Goal: Information Seeking & Learning: Learn about a topic

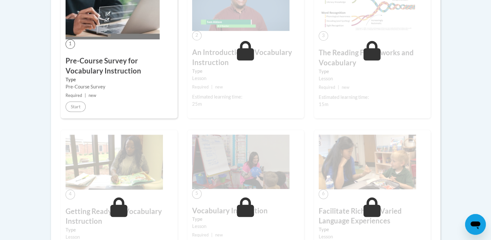
scroll to position [229, 0]
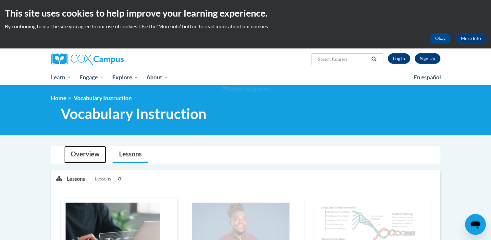
click at [81, 157] on link "Overview" at bounding box center [85, 154] width 42 height 17
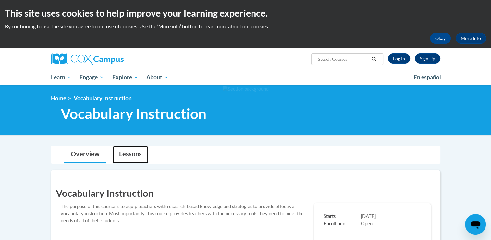
click at [121, 152] on link "Lessons" at bounding box center [131, 154] width 36 height 17
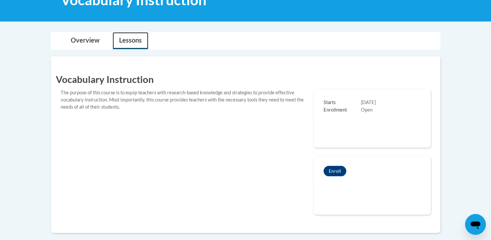
scroll to position [114, 0]
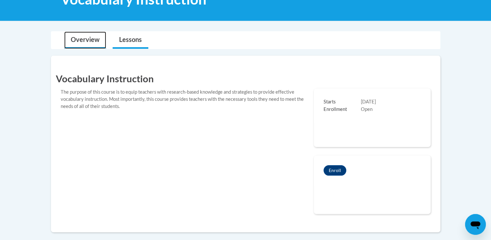
click at [88, 41] on link "Overview" at bounding box center [85, 40] width 42 height 17
click at [125, 44] on link "Lessons" at bounding box center [131, 40] width 36 height 17
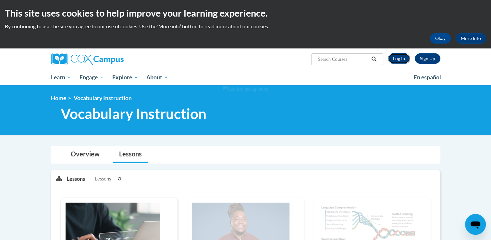
click at [397, 56] on link "Log In" at bounding box center [399, 58] width 22 height 10
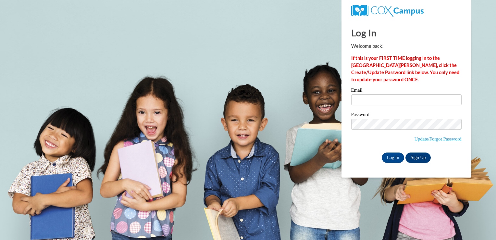
click at [384, 106] on div "Email" at bounding box center [406, 99] width 110 height 22
click at [378, 102] on input "Email" at bounding box center [406, 99] width 110 height 11
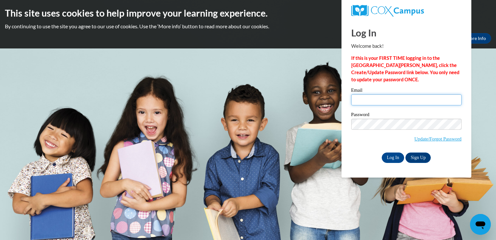
type input "[EMAIL_ADDRESS][DOMAIN_NAME]"
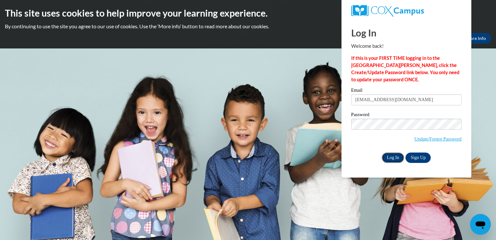
click at [396, 161] on input "Log In" at bounding box center [393, 157] width 23 height 10
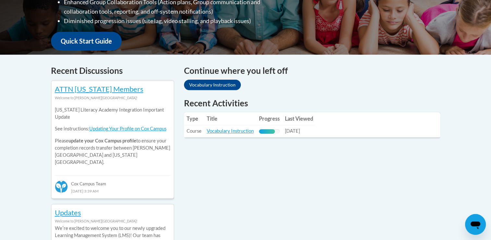
scroll to position [222, 0]
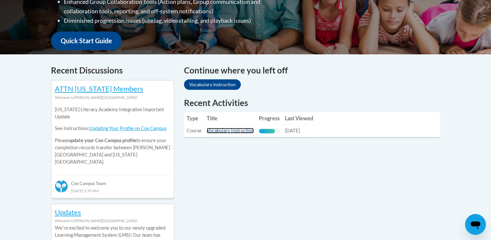
click at [232, 130] on link "Vocabulary Instruction" at bounding box center [230, 131] width 47 height 6
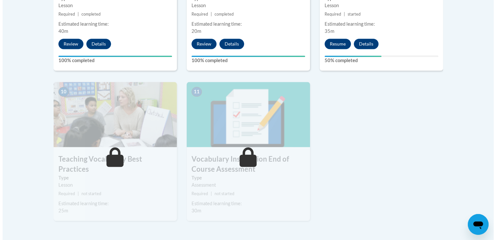
scroll to position [677, 0]
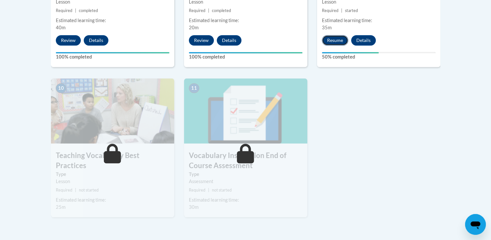
click at [337, 38] on button "Resume" at bounding box center [335, 40] width 26 height 10
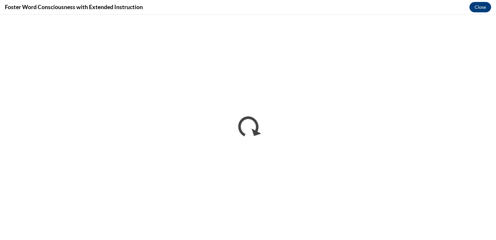
scroll to position [0, 0]
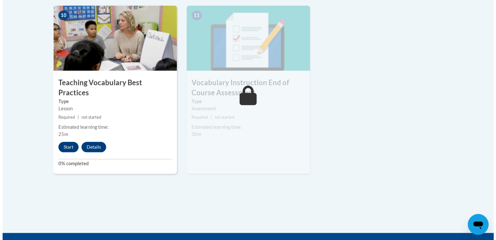
scroll to position [756, 0]
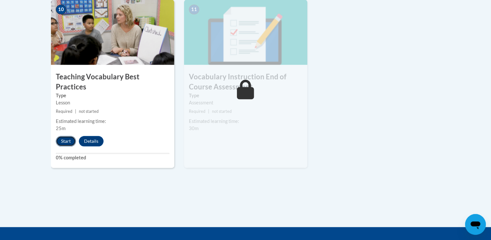
click at [66, 136] on button "Start" at bounding box center [66, 141] width 20 height 10
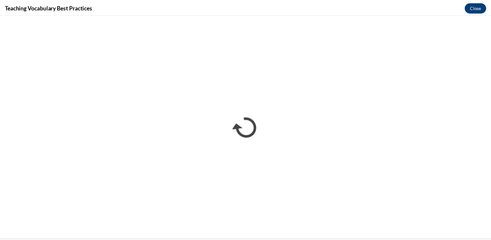
scroll to position [0, 0]
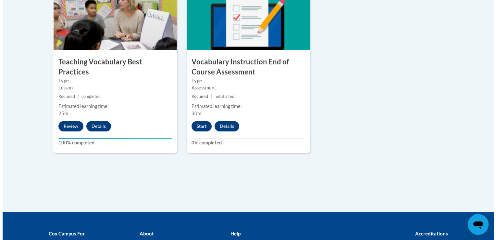
scroll to position [775, 0]
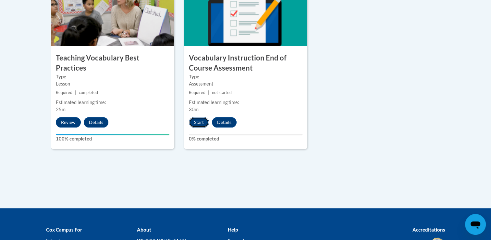
click at [197, 125] on button "Start" at bounding box center [199, 122] width 20 height 10
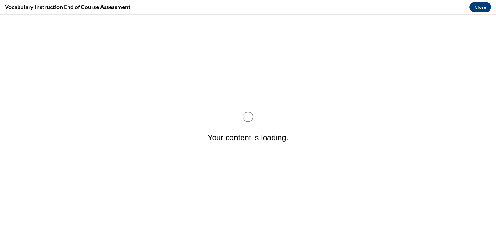
scroll to position [0, 0]
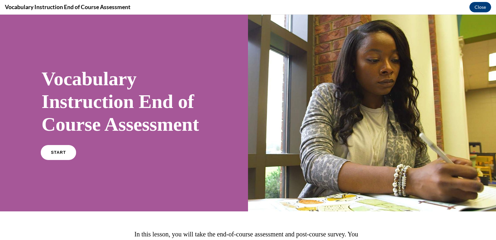
click at [59, 160] on link "START" at bounding box center [58, 152] width 35 height 15
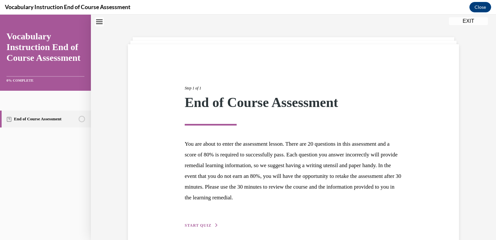
scroll to position [47, 0]
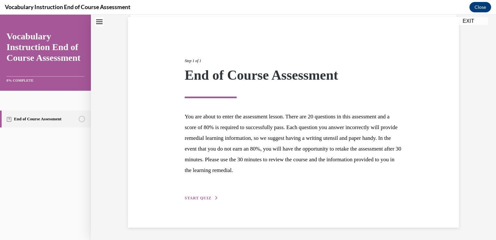
click at [208, 192] on div "Step 1 of 1 End of Course Assessment You are about to enter the assessment less…" at bounding box center [293, 122] width 227 height 158
click at [208, 196] on span "START QUIZ" at bounding box center [198, 197] width 27 height 5
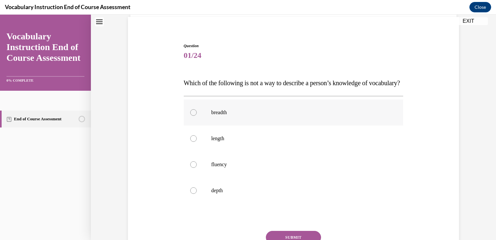
click at [218, 125] on label "breadth" at bounding box center [294, 112] width 220 height 26
click at [197, 116] on input "breadth" at bounding box center [193, 112] width 6 height 6
radio input "true"
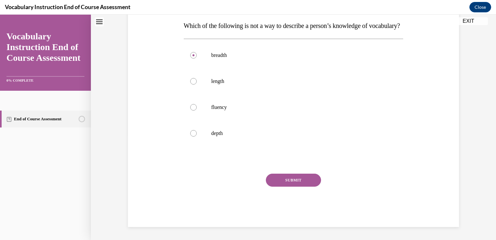
click at [280, 177] on button "SUBMIT" at bounding box center [293, 179] width 55 height 13
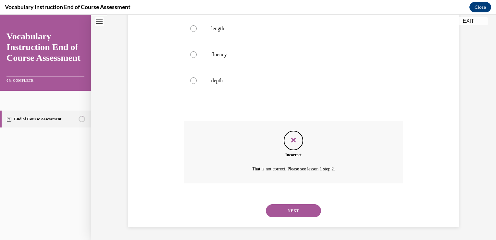
scroll to position [170, 0]
